Goal: Find specific page/section: Find specific page/section

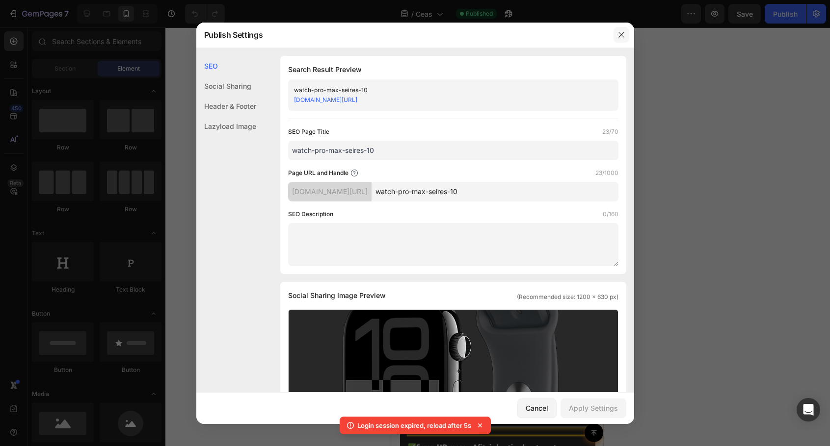
click at [617, 34] on icon "button" at bounding box center [621, 35] width 8 height 8
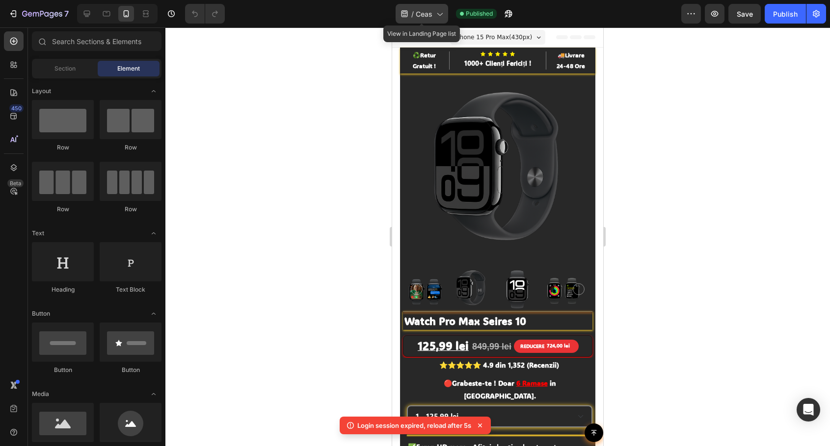
click at [430, 17] on span "Ceas" at bounding box center [424, 14] width 17 height 10
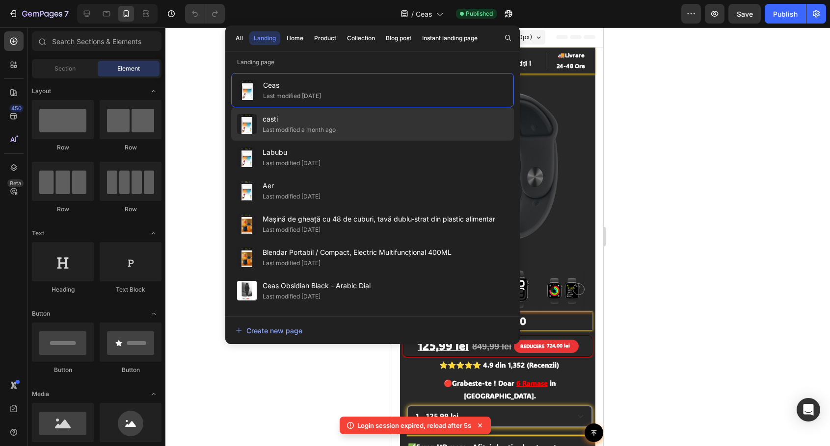
click at [362, 141] on div "casti Last modified a month ago" at bounding box center [372, 157] width 283 height 33
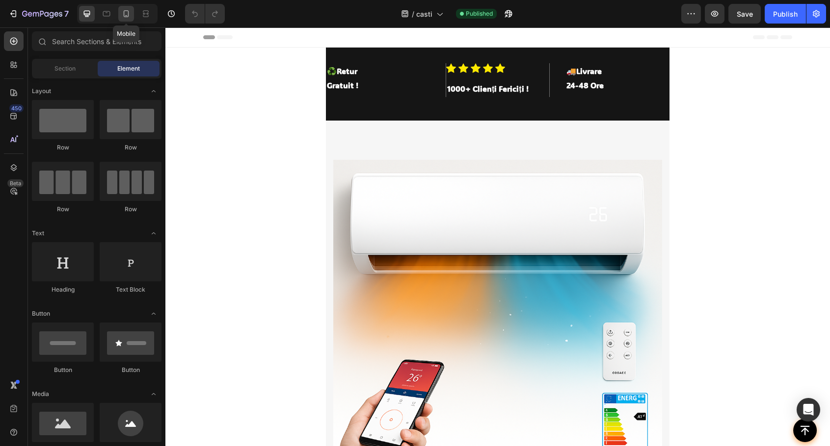
click at [132, 17] on div at bounding box center [126, 14] width 16 height 16
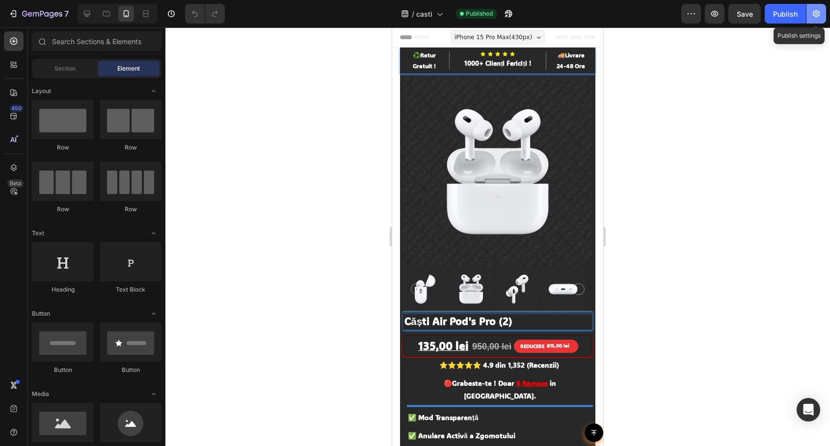
drag, startPoint x: 816, startPoint y: 11, endPoint x: 807, endPoint y: 14, distance: 9.9
click at [816, 11] on icon "button" at bounding box center [815, 13] width 7 height 7
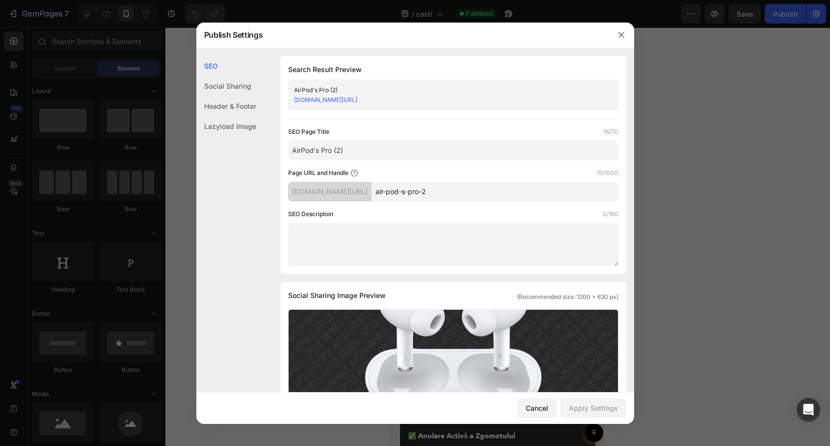
click at [357, 98] on link "[DOMAIN_NAME][URL]" at bounding box center [325, 99] width 63 height 7
click at [624, 30] on button "button" at bounding box center [621, 35] width 16 height 16
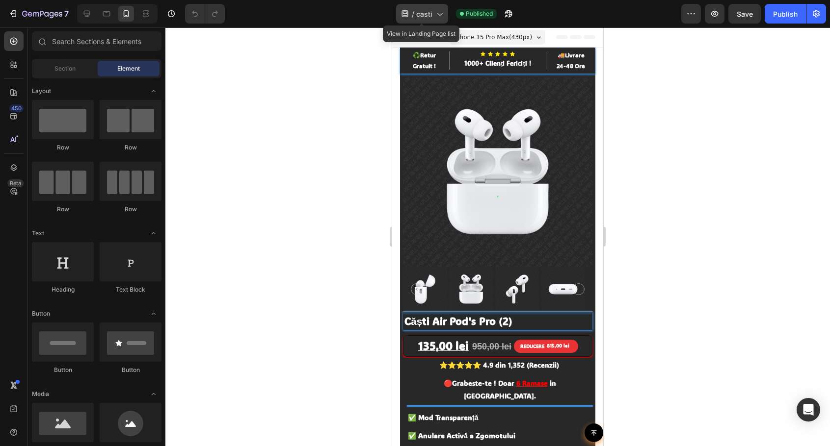
click at [423, 16] on span "casti" at bounding box center [424, 14] width 16 height 10
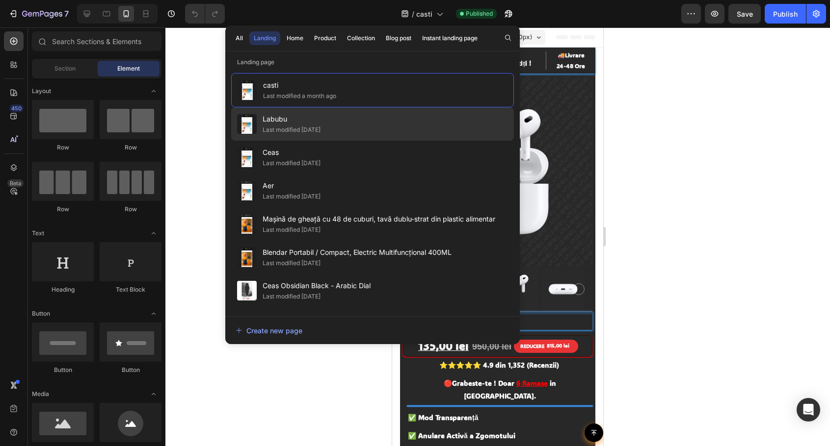
click at [308, 118] on span "Labubu" at bounding box center [291, 119] width 58 height 12
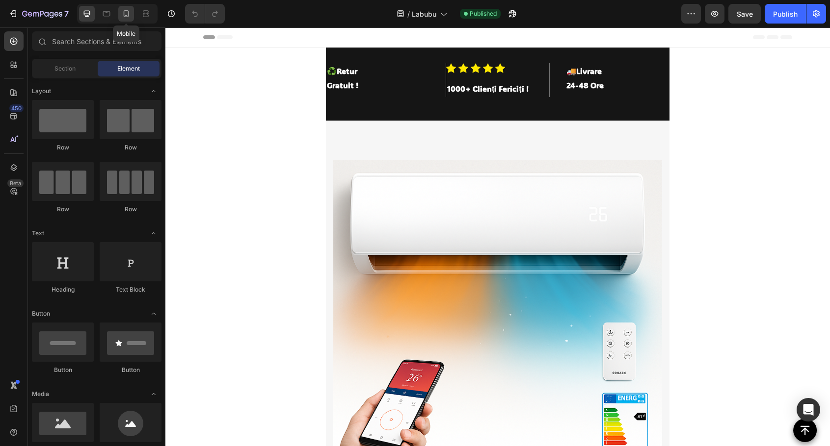
click at [128, 12] on icon at bounding box center [126, 13] width 5 height 7
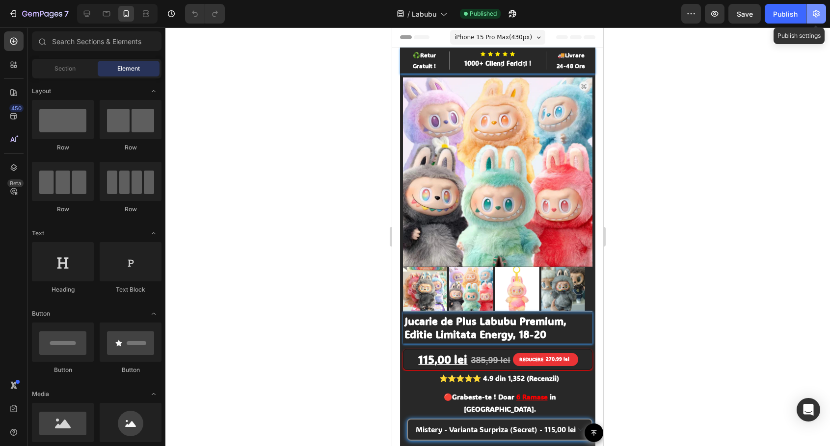
click at [819, 9] on icon "button" at bounding box center [816, 14] width 10 height 10
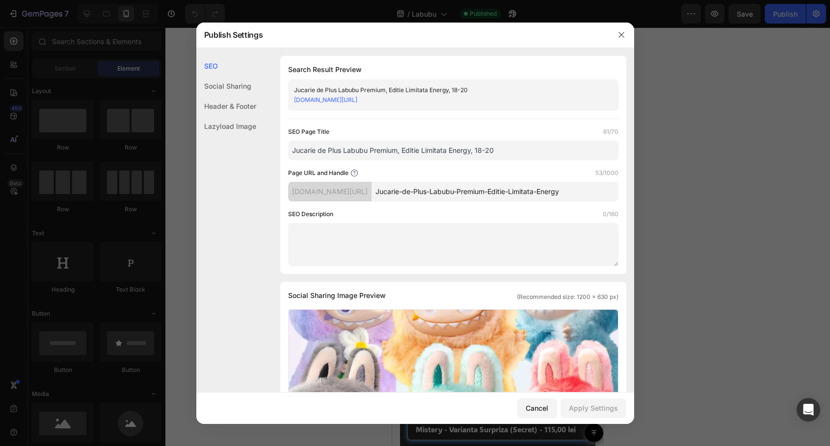
click at [351, 101] on link "xxhqxm-yg.myshopify.com/pages/Jucarie-de-Plus-Labubu-Premium-Editie-Limitata-En…" at bounding box center [325, 99] width 63 height 7
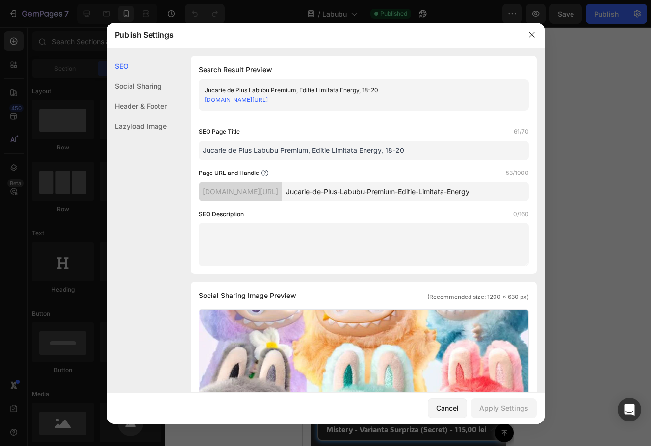
drag, startPoint x: 473, startPoint y: 102, endPoint x: 421, endPoint y: 101, distance: 52.0
click at [421, 101] on div "xxhqxm-yg.myshopify.com/pages/Jucarie-de-Plus-Labubu-Premium-Editie-Limitata-En…" at bounding box center [356, 100] width 302 height 10
click at [409, 85] on div "Jucarie de Plus Labubu Premium, Editie Limitata Energy, 18-20" at bounding box center [356, 90] width 302 height 10
drag, startPoint x: 348, startPoint y: 95, endPoint x: 464, endPoint y: 100, distance: 116.4
click at [464, 100] on div "xxhqxm-yg.myshopify.com/pages/Jucarie-de-Plus-Labubu-Premium-Editie-Limitata-En…" at bounding box center [356, 100] width 302 height 10
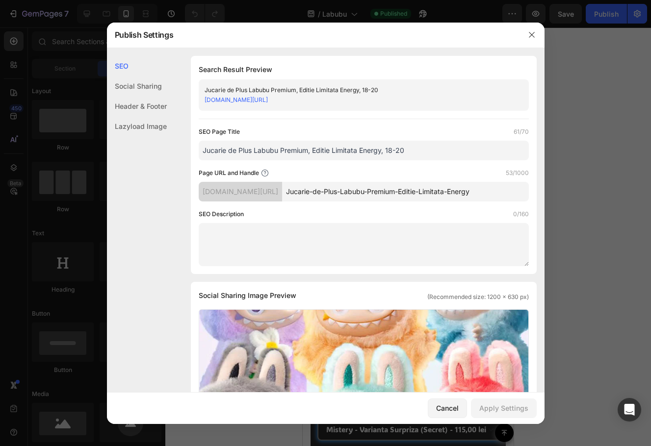
copy link "Labubu-Premium-Editie-Limitata-Energy"
click at [536, 29] on button "button" at bounding box center [532, 35] width 16 height 16
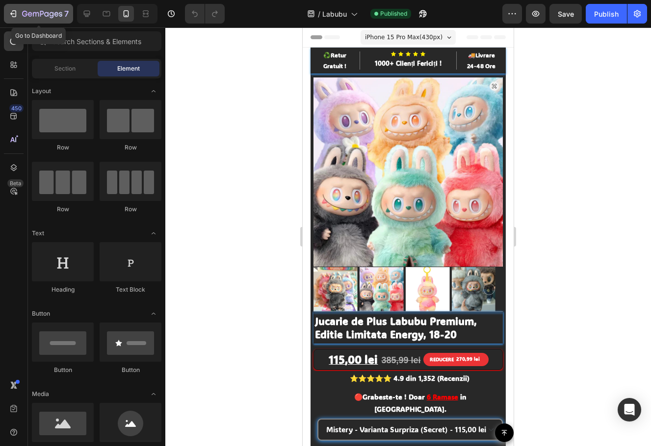
click at [30, 12] on icon "button" at bounding box center [30, 14] width 4 height 4
